Goal: Browse casually

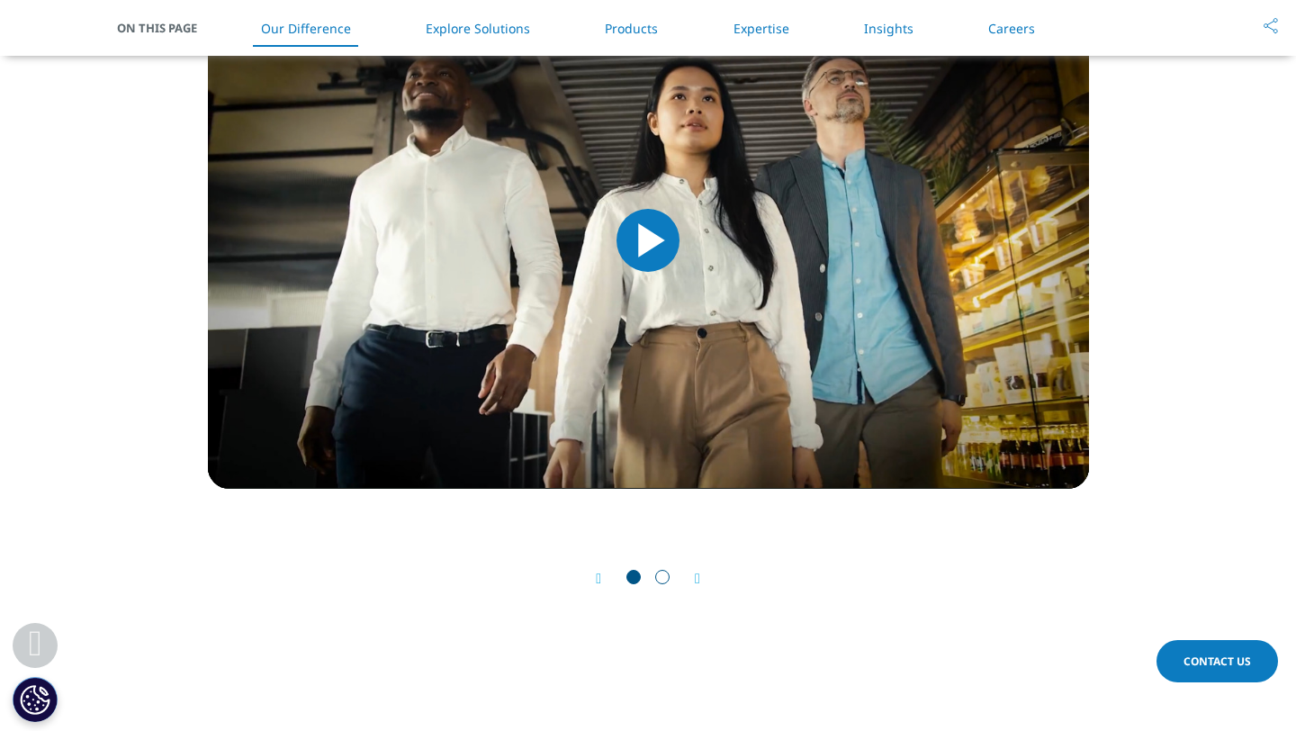
scroll to position [1689, 0]
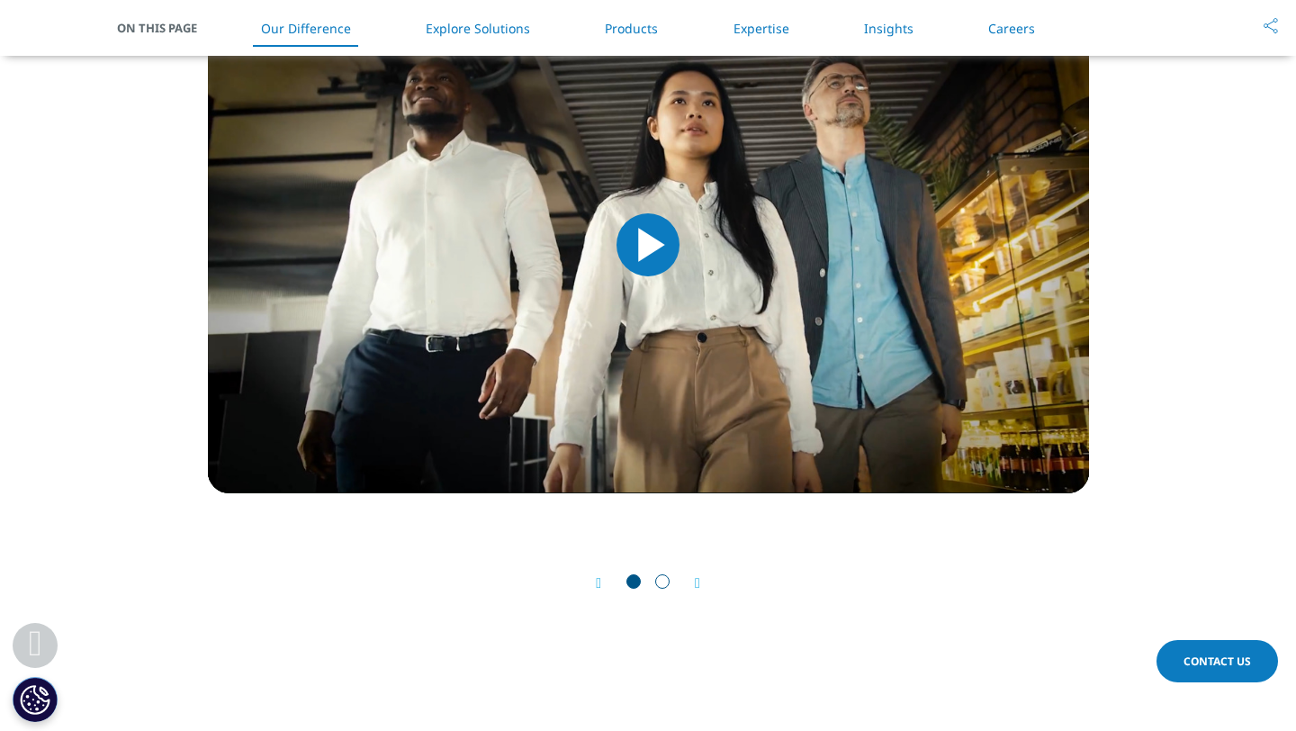
click at [709, 587] on div "Prev Next" at bounding box center [648, 583] width 881 height 54
click at [700, 584] on icon "Next slide" at bounding box center [697, 583] width 5 height 14
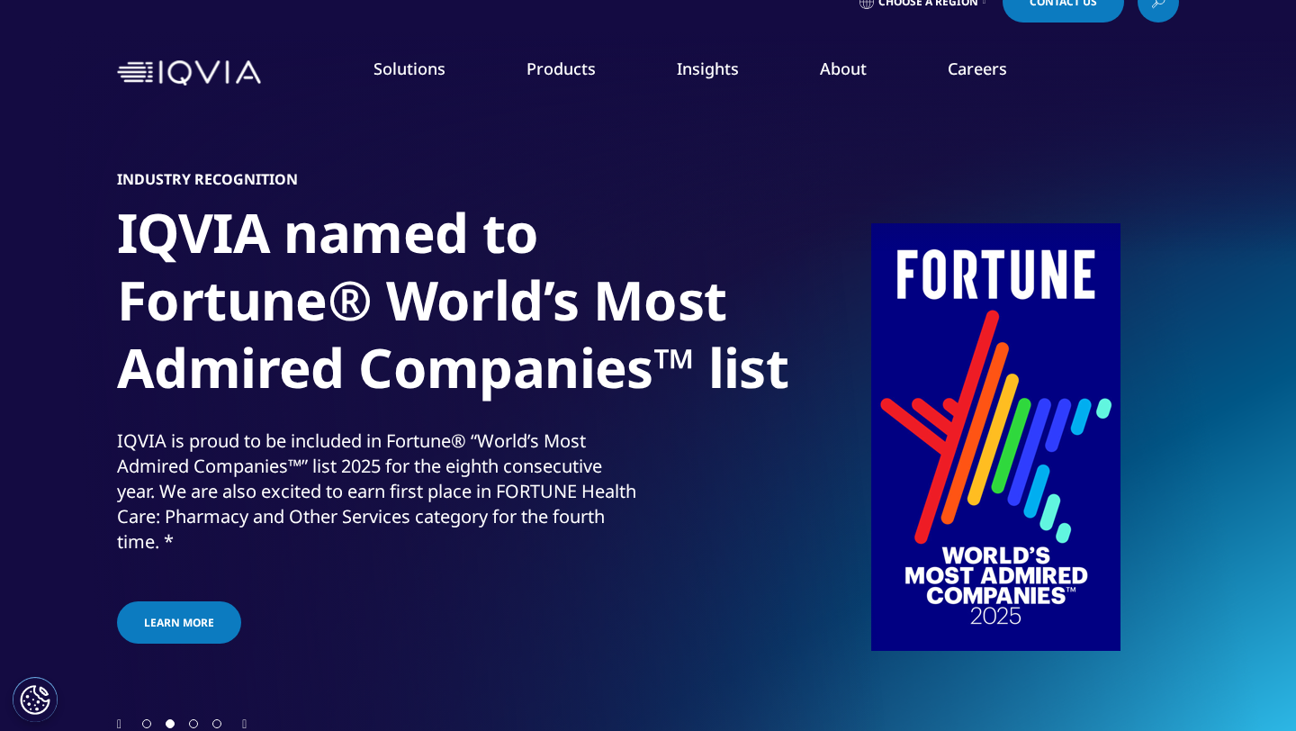
scroll to position [0, 0]
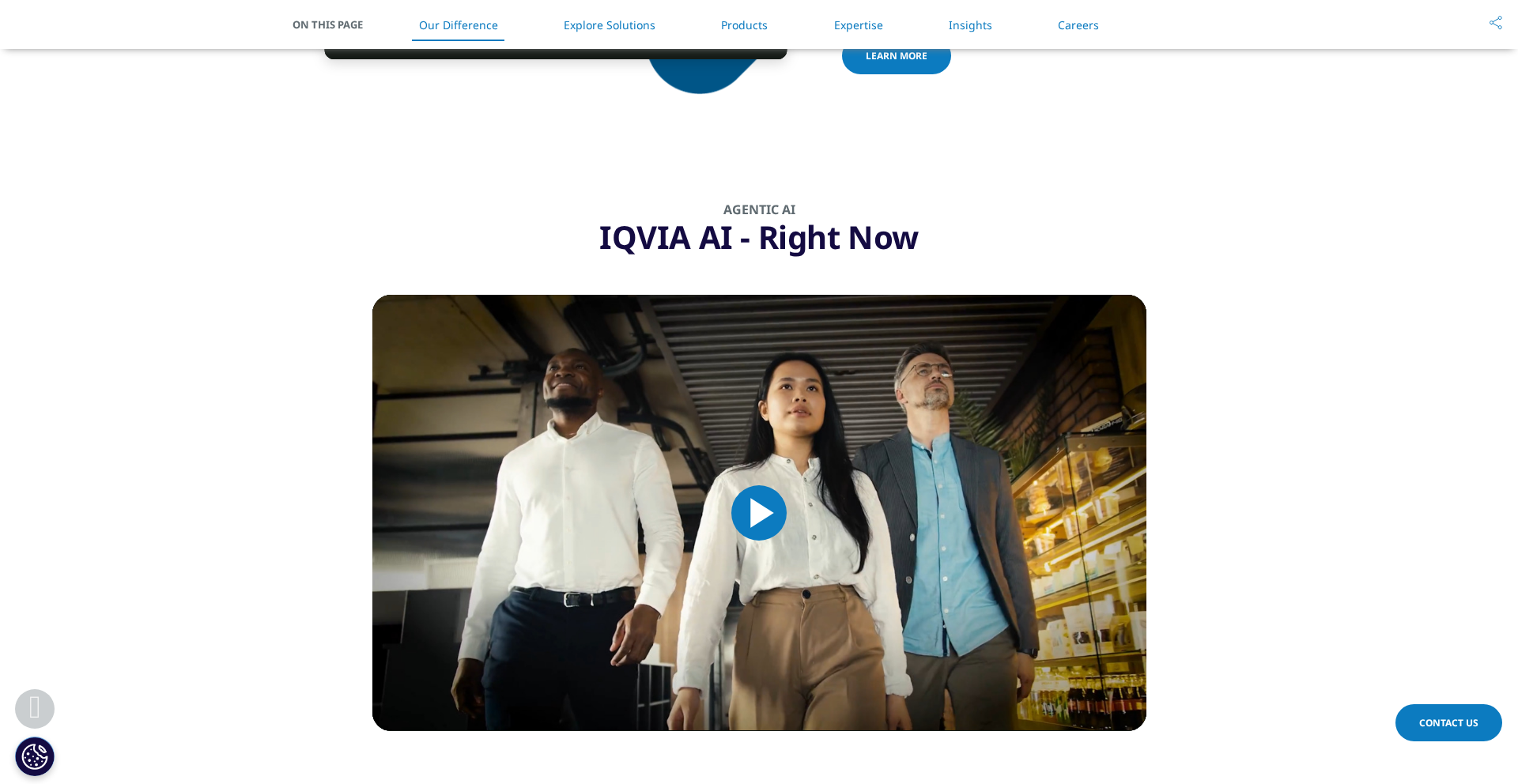
scroll to position [1232, 0]
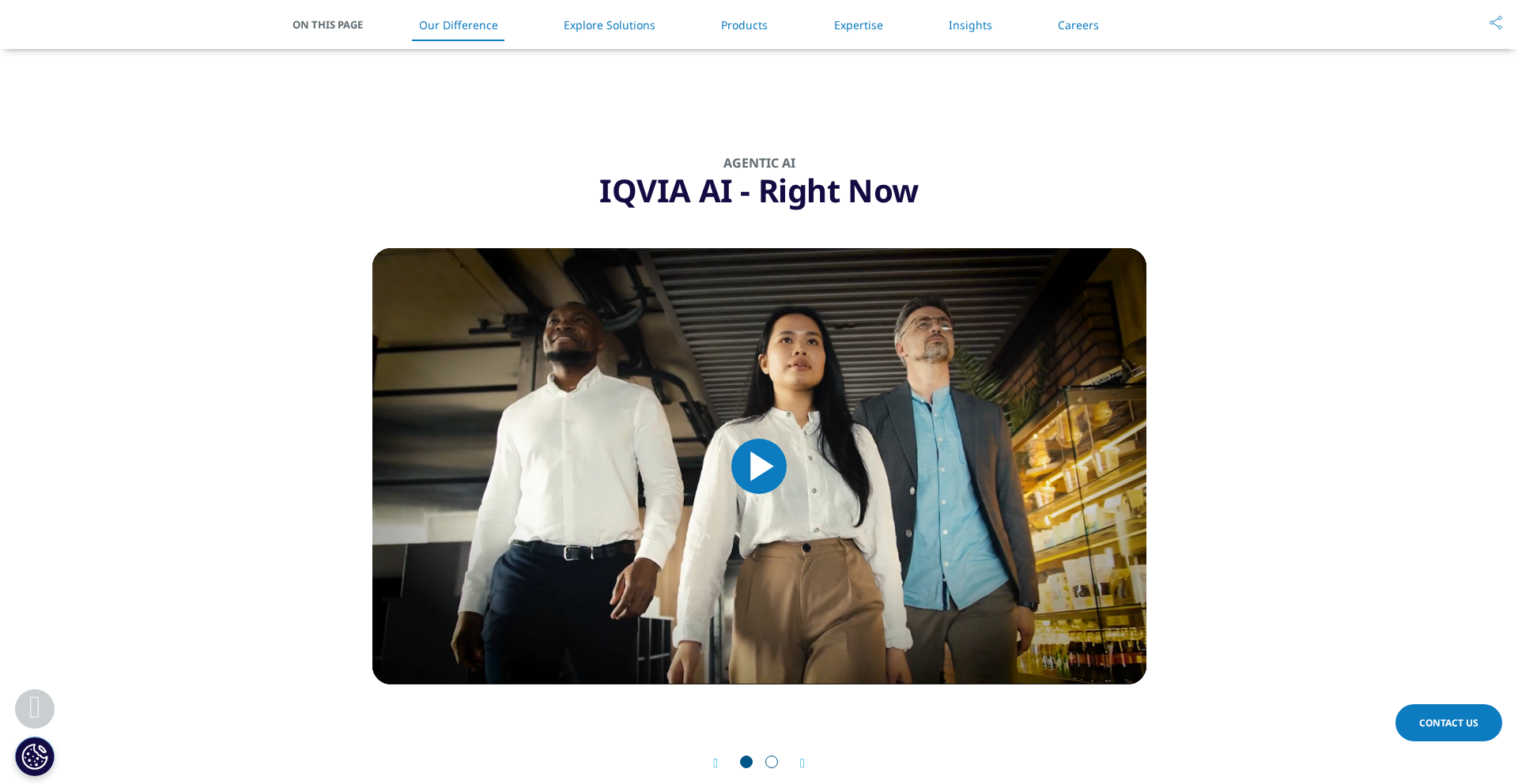
click at [759, 466] on span "Video Player" at bounding box center [759, 466] width 0 height 0
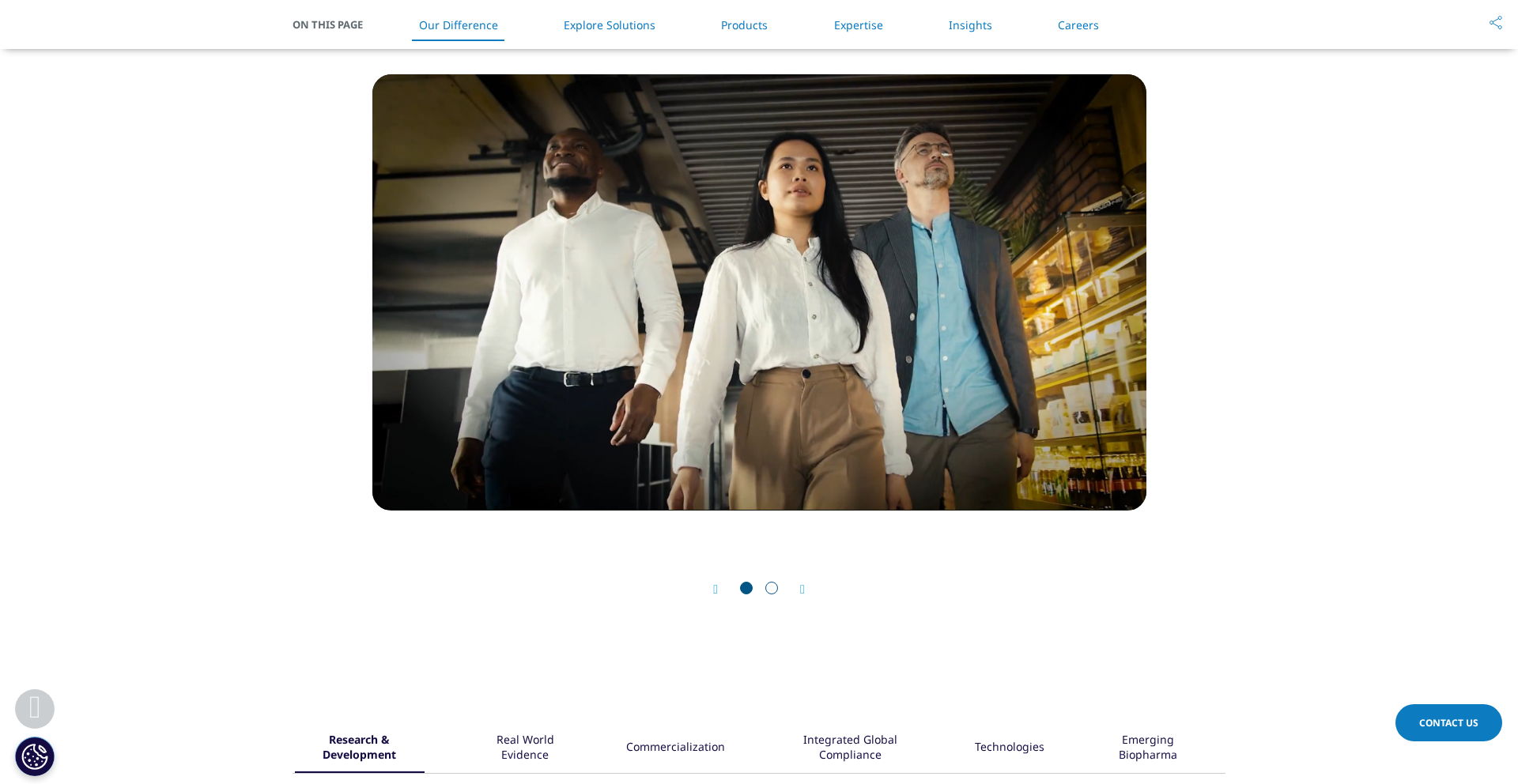
scroll to position [1407, 0]
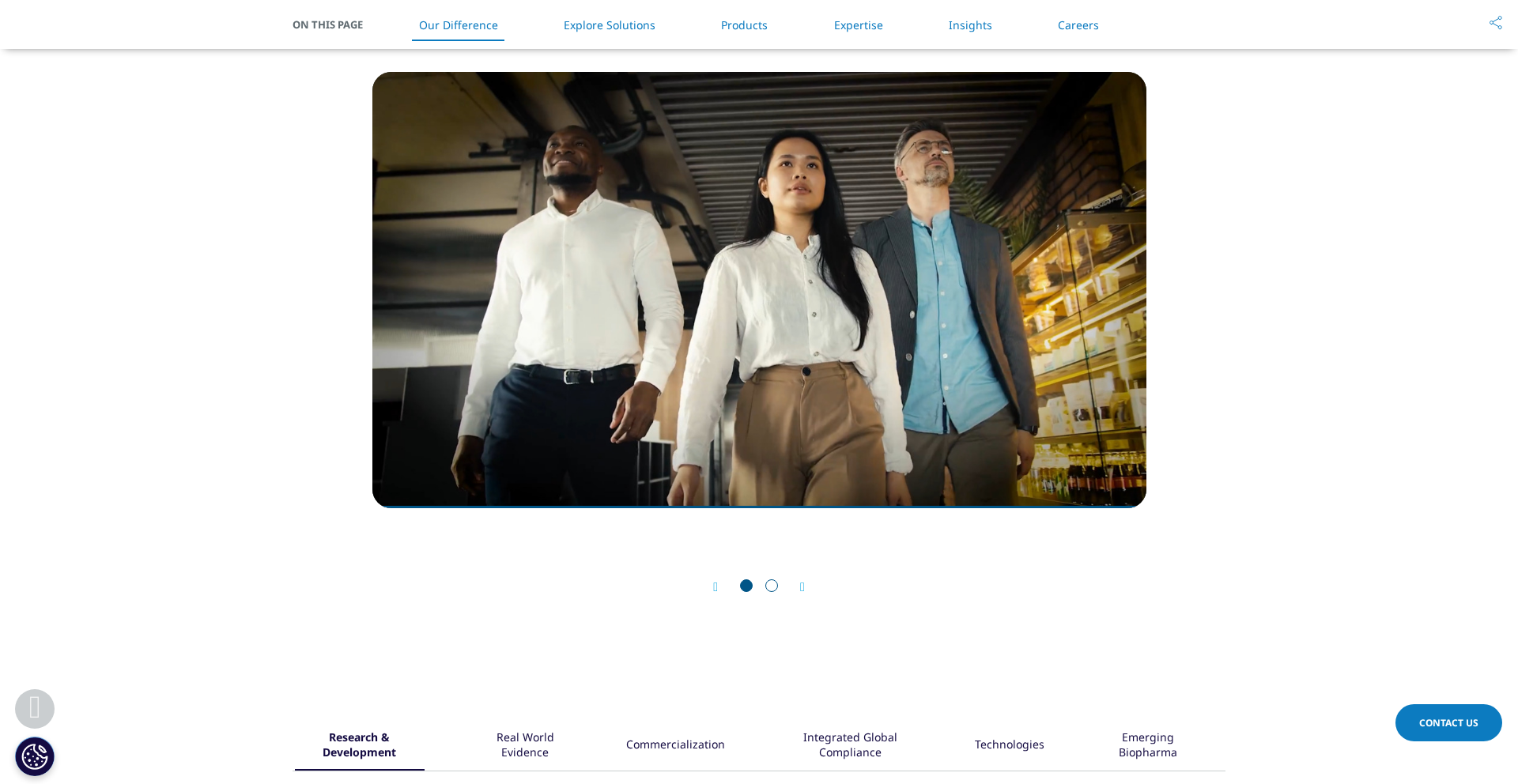
click at [526, 741] on div "Real World Evidence" at bounding box center [525, 746] width 102 height 49
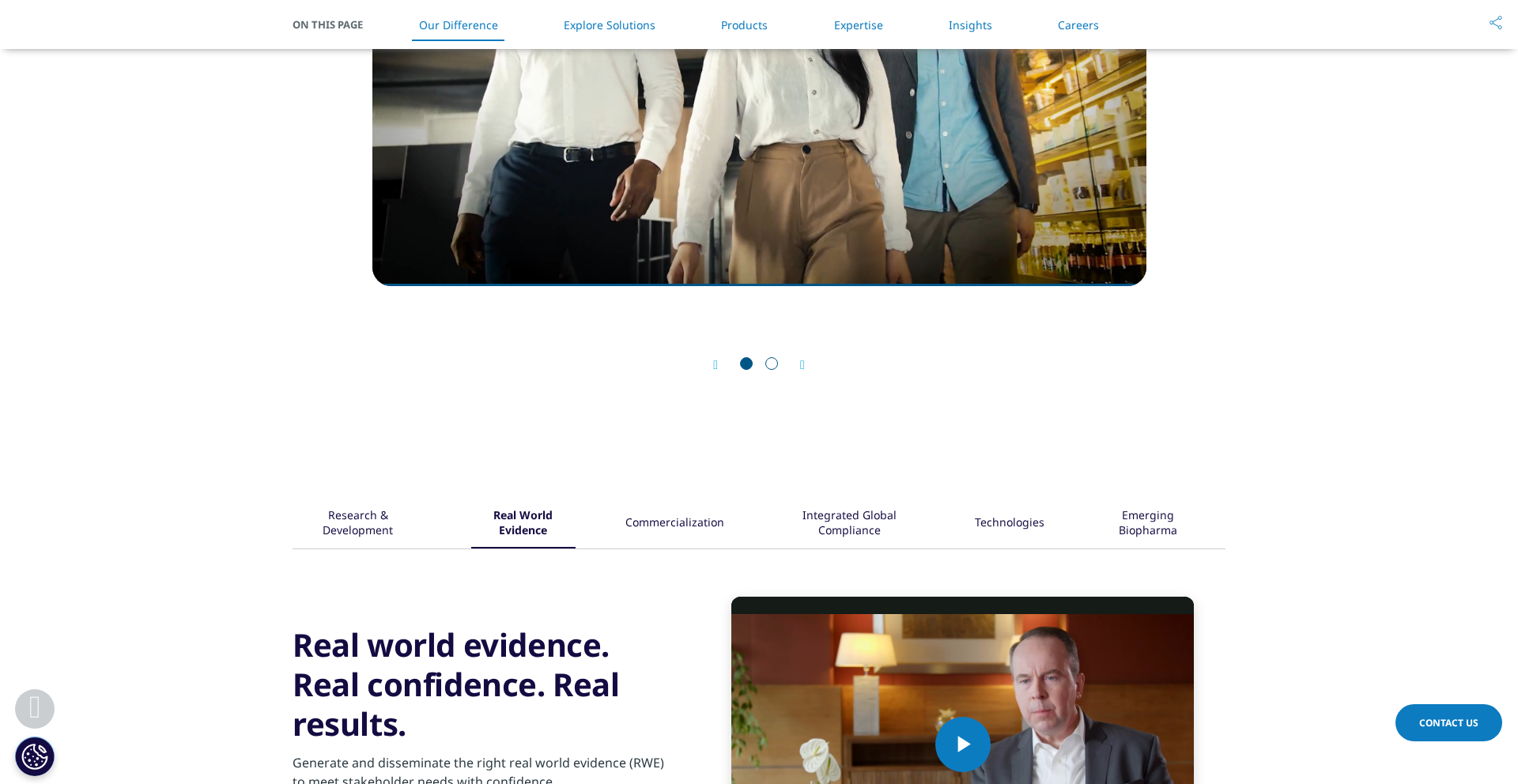
scroll to position [1888, 0]
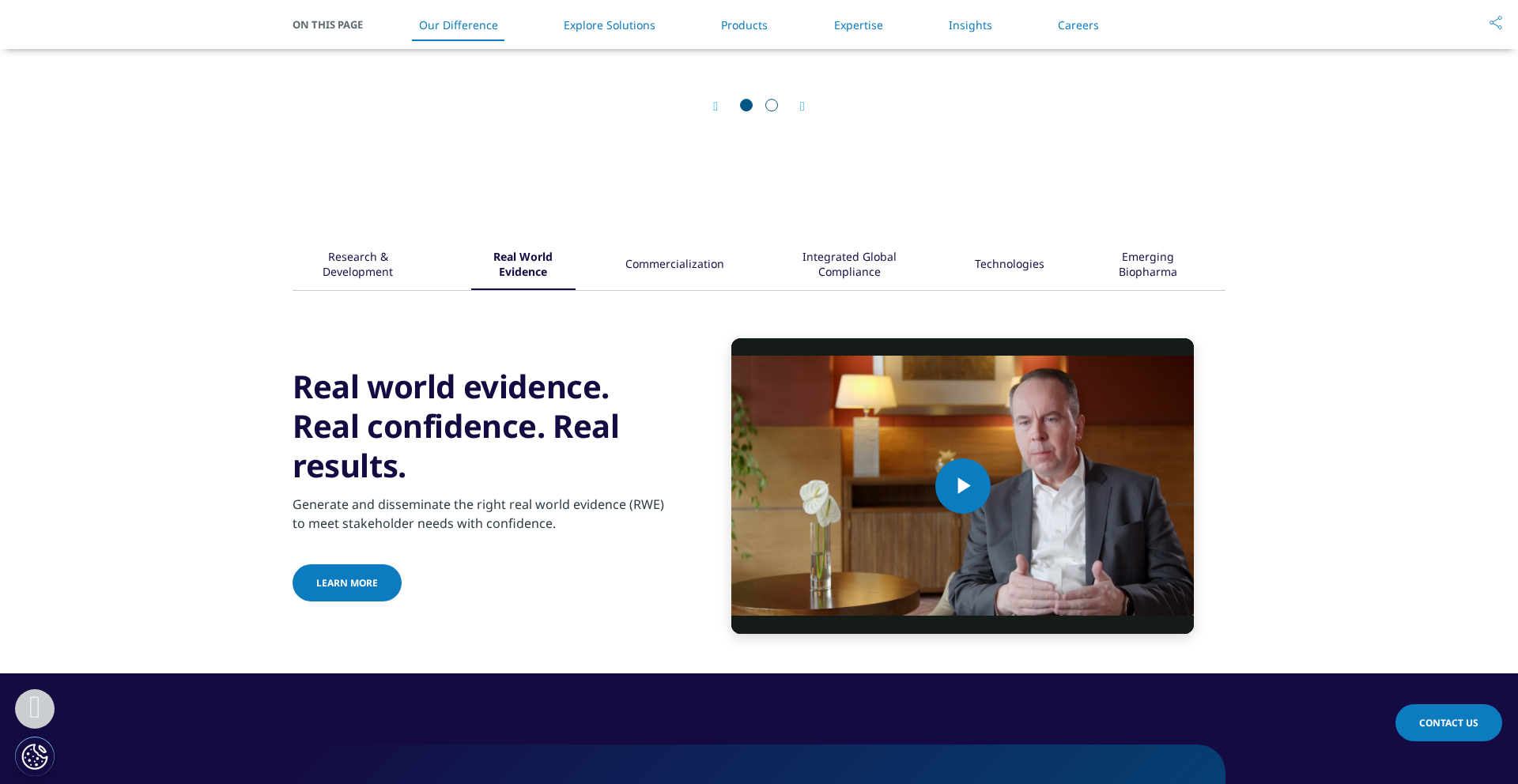
click at [377, 262] on div "Research & Development" at bounding box center [358, 266] width 126 height 49
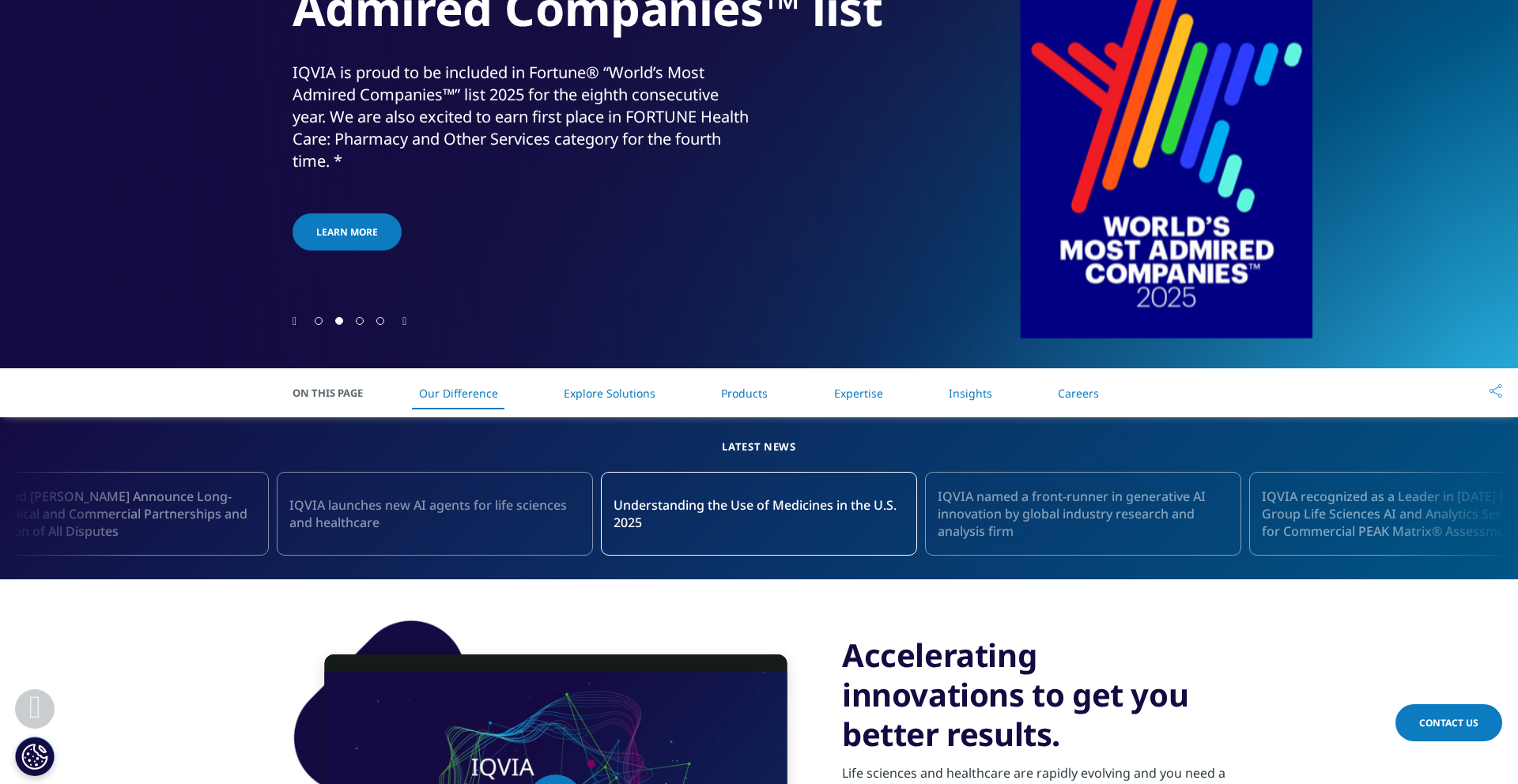
scroll to position [491, 0]
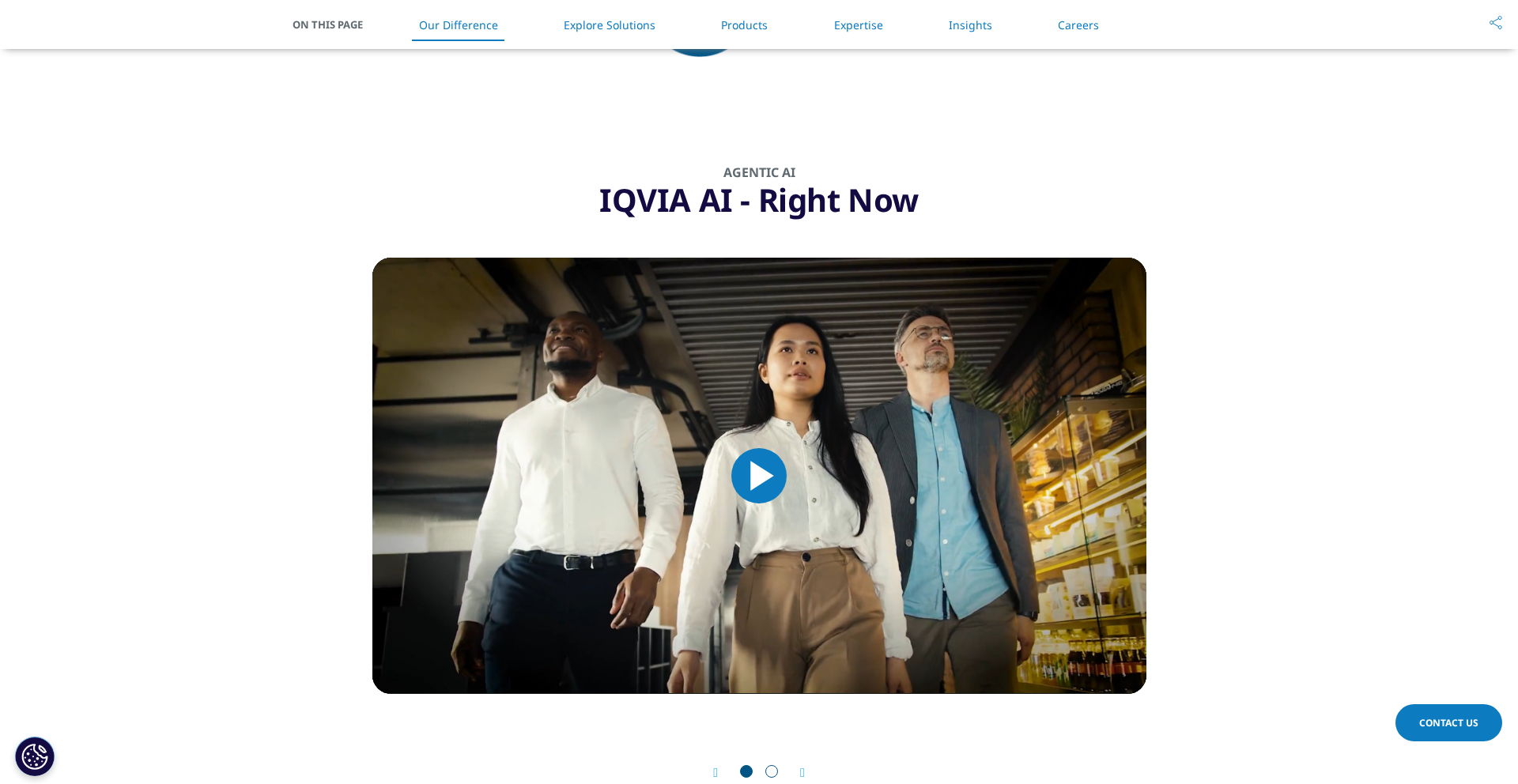
scroll to position [1248, 0]
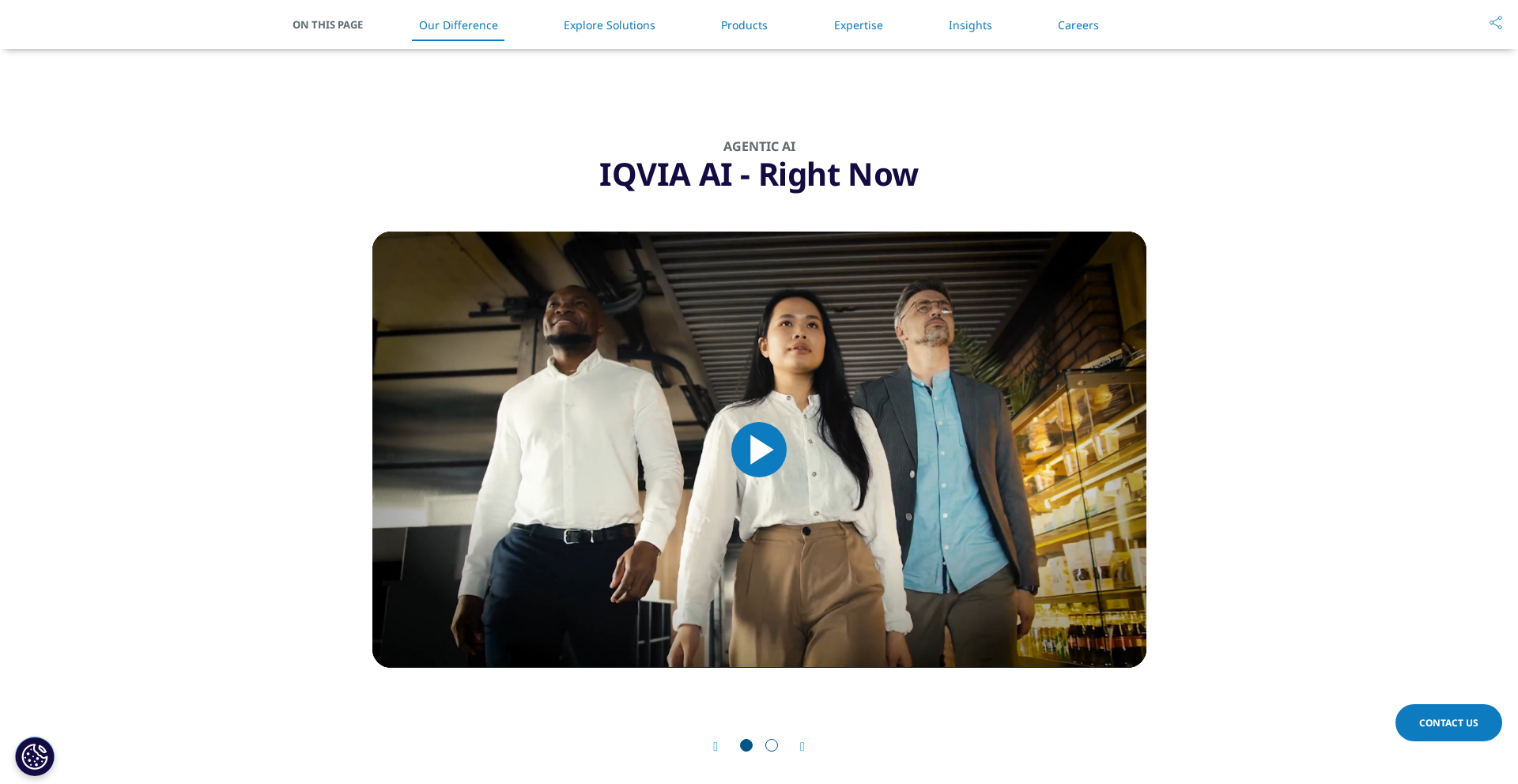
click at [812, 747] on div "Prev Next" at bounding box center [759, 747] width 773 height 47
click at [801, 746] on icon "Next slide" at bounding box center [802, 747] width 4 height 12
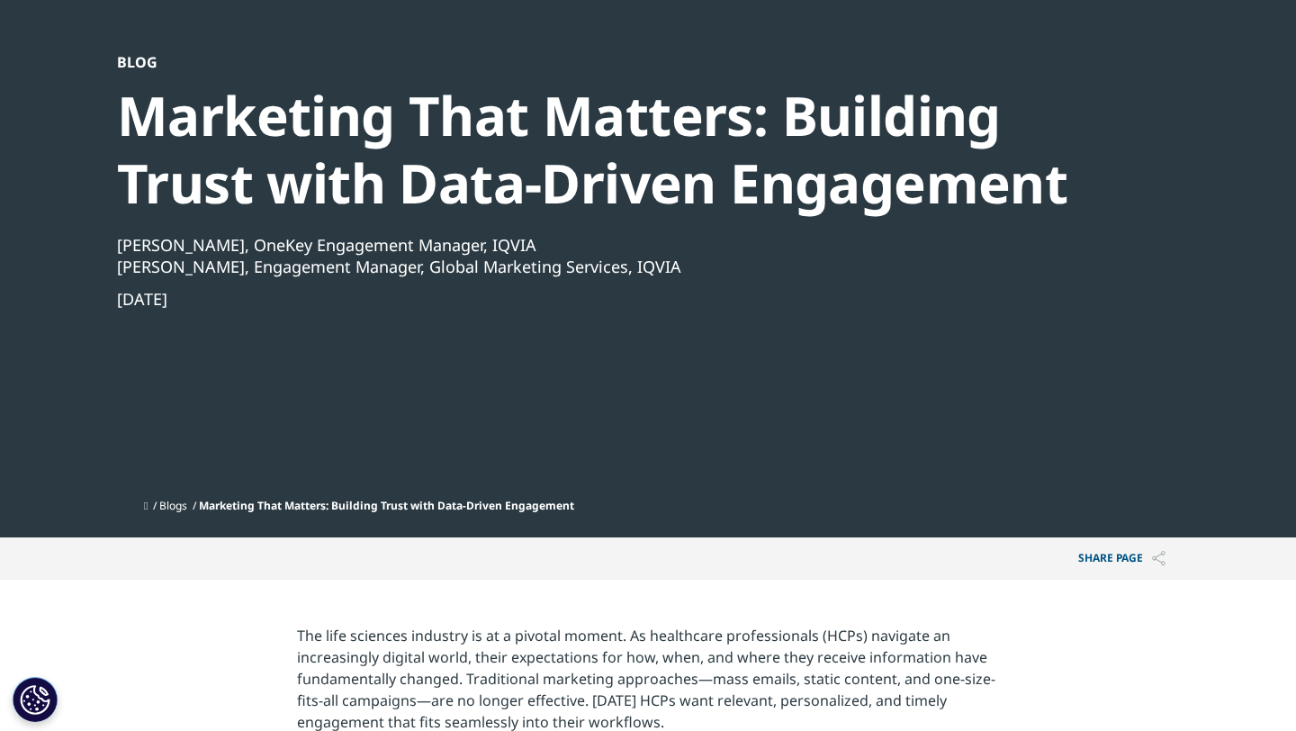
scroll to position [39, 0]
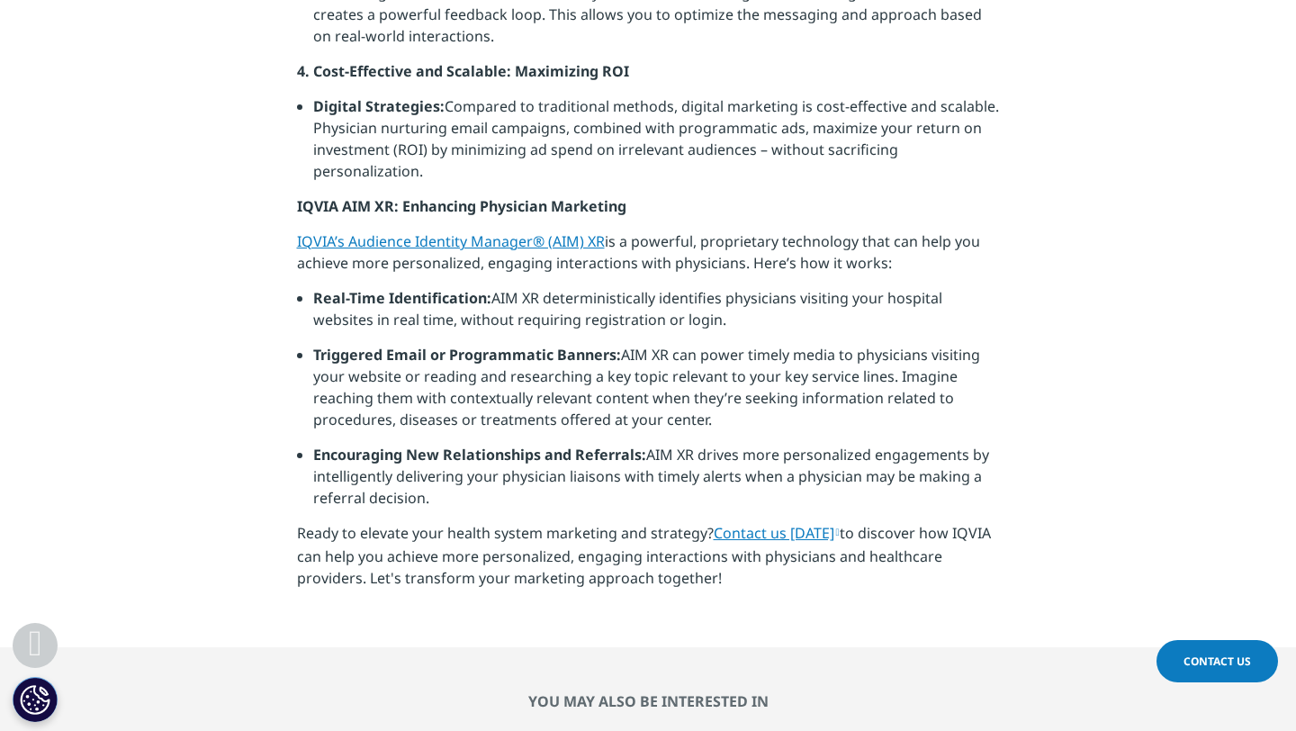
scroll to position [1270, 0]
